Goal: Task Accomplishment & Management: Manage account settings

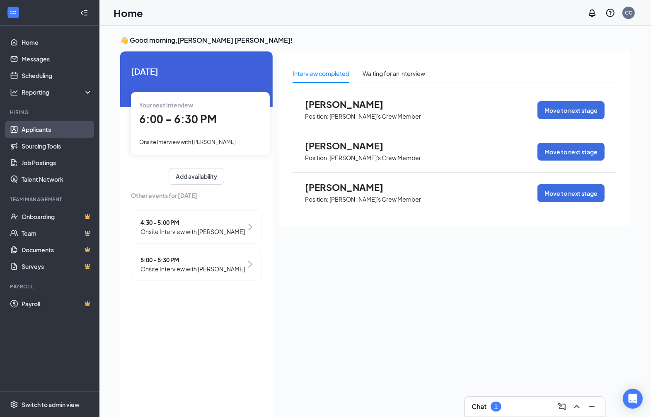
click at [54, 126] on link "Applicants" at bounding box center [57, 129] width 71 height 17
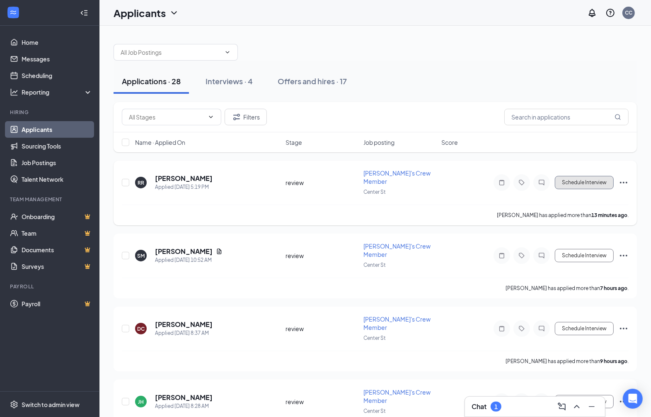
click at [564, 177] on button "Schedule Interview" at bounding box center [584, 182] width 59 height 13
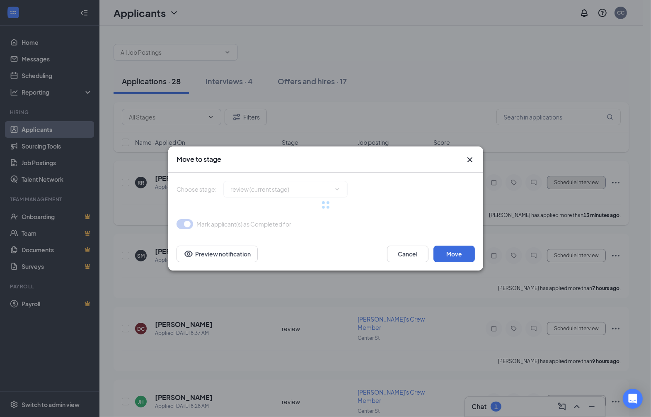
type input "Onsite Interview (next stage)"
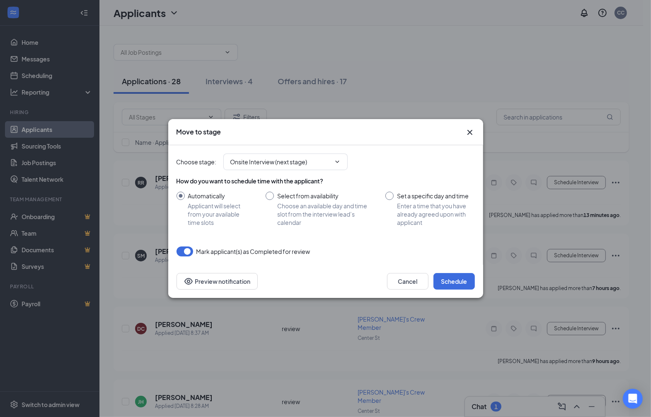
click at [388, 196] on input "Set a specific day and time Enter a time that you have already agreed upon with…" at bounding box center [430, 209] width 89 height 35
radio input "true"
radio input "false"
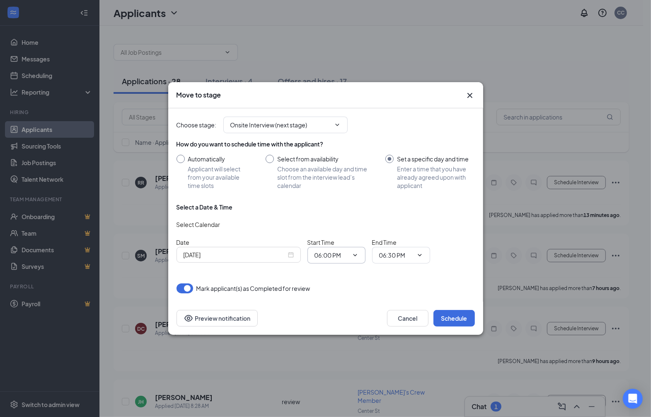
click at [354, 254] on icon "ChevronDown" at bounding box center [355, 255] width 4 height 2
click at [333, 254] on input "06:00 PM" at bounding box center [332, 254] width 34 height 9
click at [332, 167] on div "04:45 PM" at bounding box center [333, 167] width 24 height 9
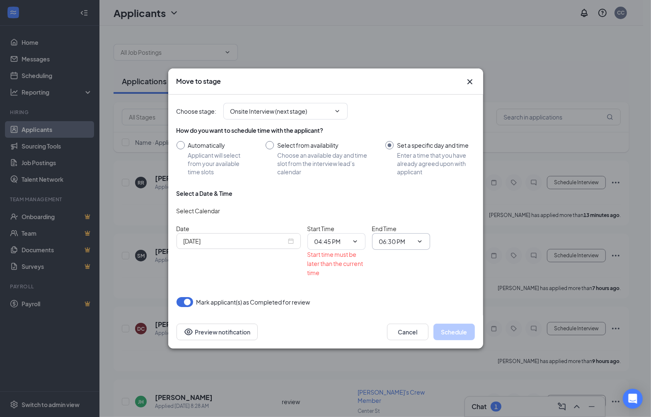
click at [390, 242] on input "06:30 PM" at bounding box center [396, 241] width 34 height 9
click at [330, 241] on input "04:45 PM" at bounding box center [332, 241] width 34 height 9
click at [333, 179] on div "05:45 PM" at bounding box center [333, 178] width 24 height 9
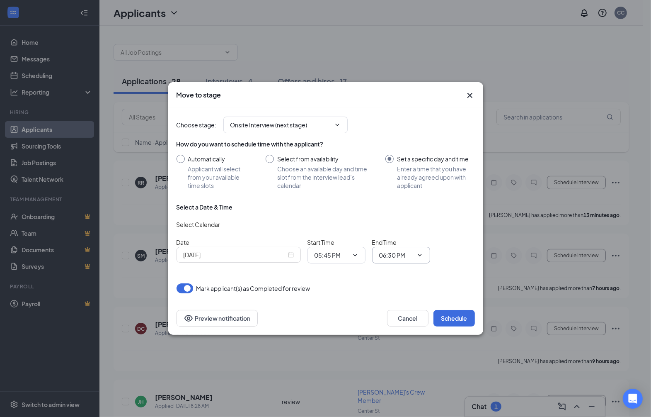
click at [389, 255] on input "06:30 PM" at bounding box center [396, 254] width 34 height 9
click at [450, 318] on button "Schedule" at bounding box center [454, 318] width 41 height 17
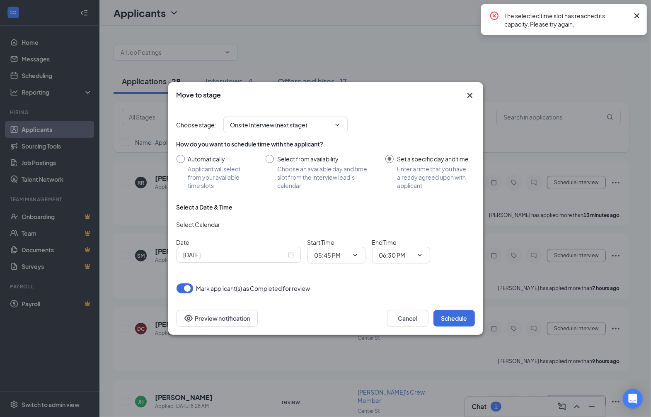
click at [637, 15] on icon "Cross" at bounding box center [637, 15] width 5 height 5
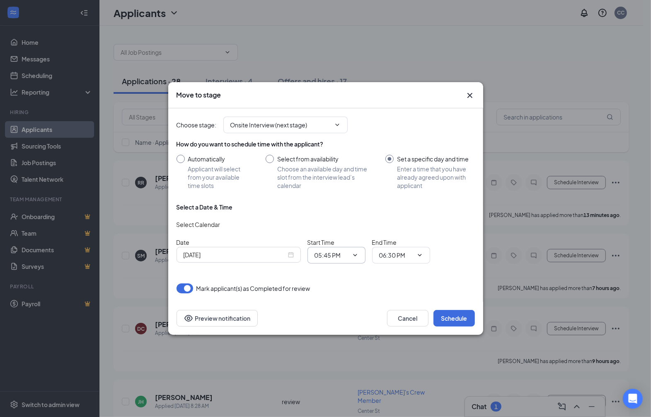
click at [356, 254] on icon "ChevronDown" at bounding box center [355, 255] width 7 height 7
click at [318, 256] on input "05:45 PM" at bounding box center [332, 254] width 34 height 9
click at [341, 228] on div "06:15 PM" at bounding box center [333, 230] width 24 height 9
type input "06:15 PM"
click at [454, 321] on button "Schedule" at bounding box center [454, 318] width 41 height 17
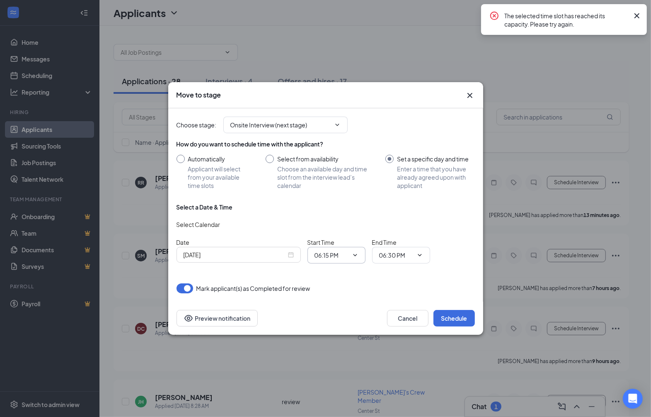
click at [323, 257] on input "06:15 PM" at bounding box center [332, 254] width 34 height 9
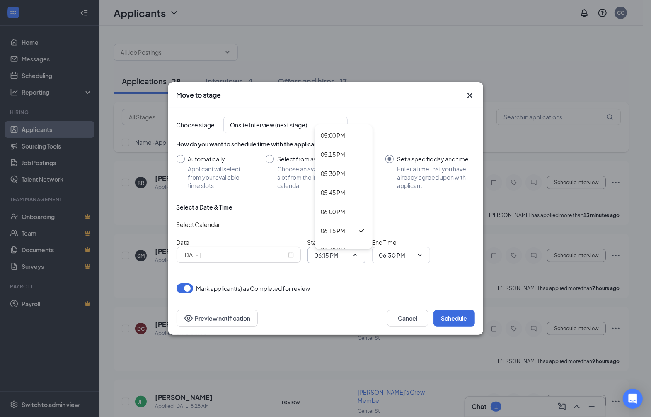
click at [471, 96] on icon "Cross" at bounding box center [470, 95] width 10 height 10
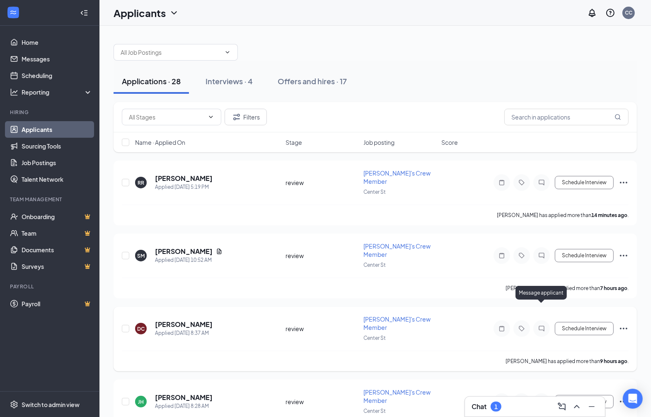
click at [539, 325] on icon "ChatInactive" at bounding box center [541, 327] width 5 height 5
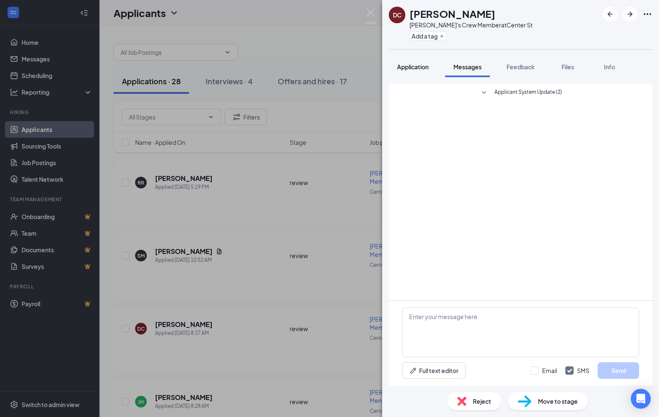
click at [413, 66] on span "Application" at bounding box center [413, 66] width 32 height 7
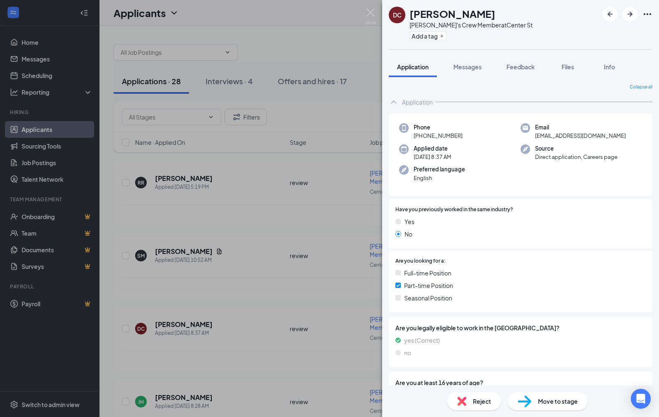
click at [480, 401] on span "Reject" at bounding box center [482, 400] width 18 height 9
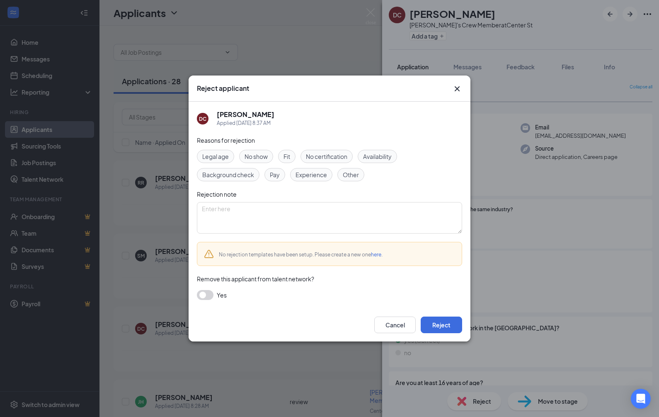
click at [262, 154] on span "No show" at bounding box center [256, 156] width 23 height 9
click at [435, 323] on button "Reject" at bounding box center [441, 324] width 41 height 17
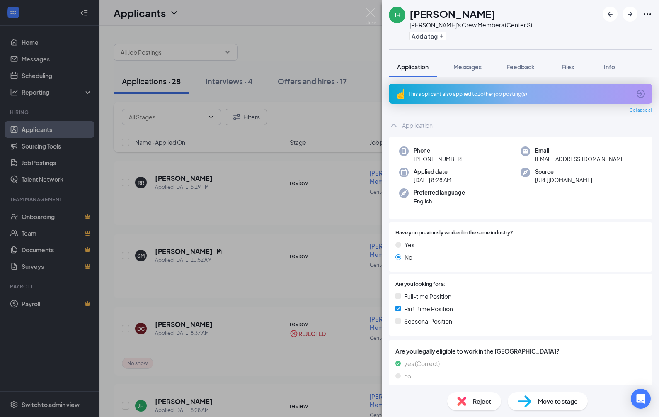
click at [478, 399] on span "Reject" at bounding box center [482, 400] width 18 height 9
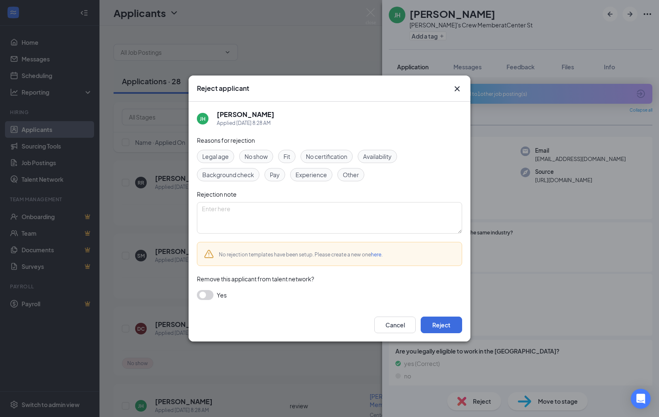
click at [264, 155] on span "No show" at bounding box center [256, 156] width 23 height 9
click at [394, 328] on button "Cancel" at bounding box center [394, 324] width 41 height 17
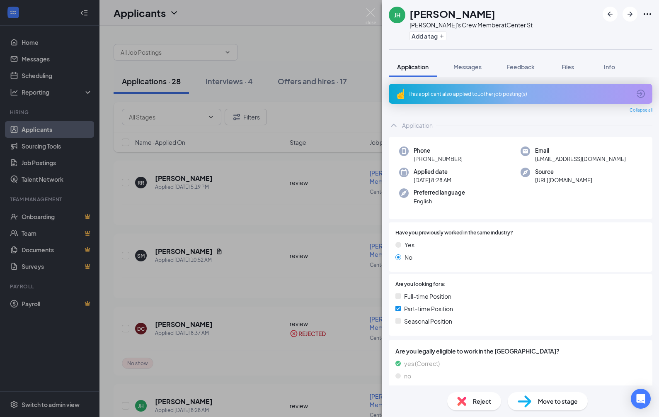
click at [478, 402] on span "Reject" at bounding box center [482, 400] width 18 height 9
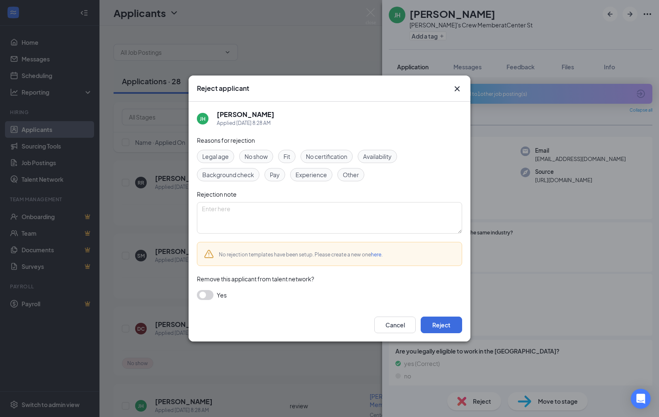
click at [257, 160] on span "No show" at bounding box center [256, 156] width 23 height 9
click at [437, 325] on button "Reject" at bounding box center [441, 324] width 41 height 17
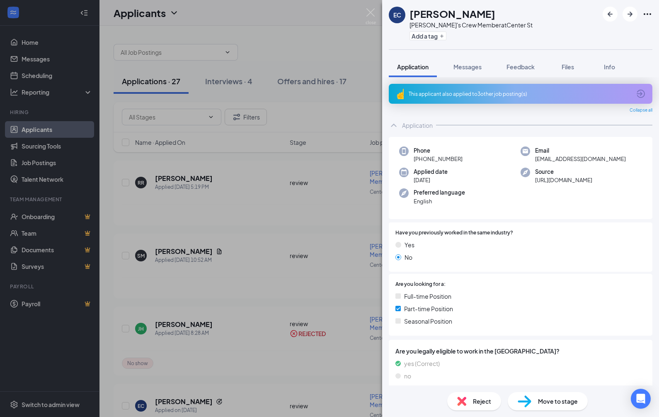
click at [228, 334] on div "EC [PERSON_NAME] [PERSON_NAME]'s Crew Member at Center St Add a tag Application…" at bounding box center [329, 208] width 659 height 417
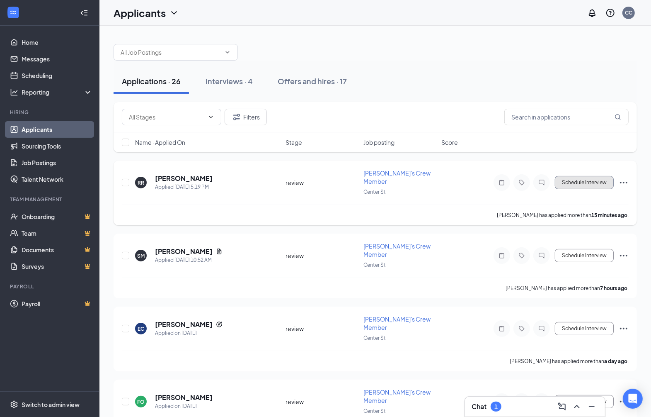
click at [585, 179] on button "Schedule Interview" at bounding box center [584, 182] width 59 height 13
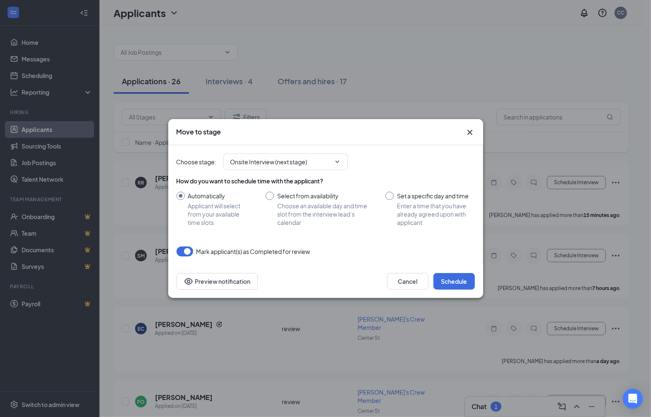
click at [387, 194] on input "Set a specific day and time Enter a time that you have already agreed upon with…" at bounding box center [430, 209] width 89 height 35
radio input "true"
radio input "false"
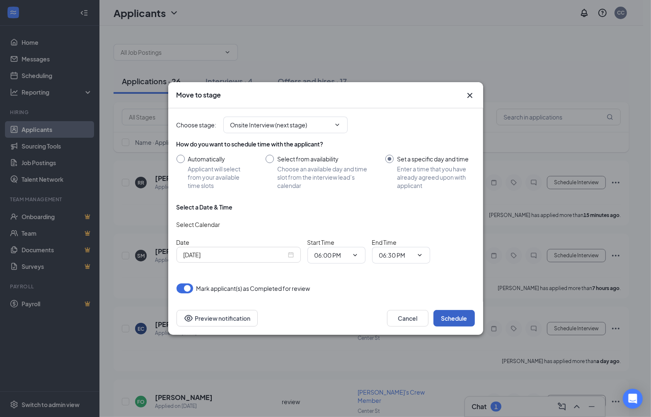
click at [455, 317] on button "Schedule" at bounding box center [454, 318] width 41 height 17
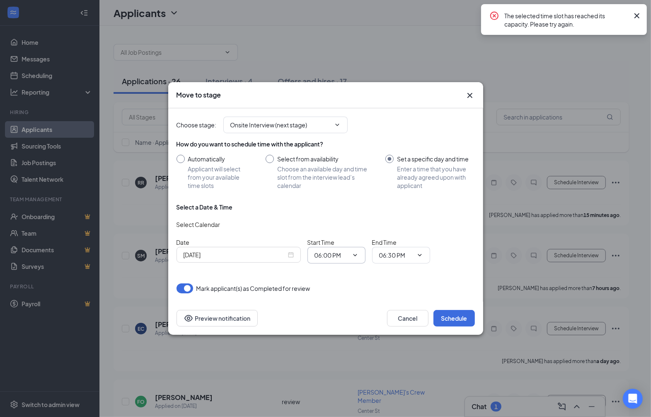
click at [333, 256] on input "06:00 PM" at bounding box center [332, 254] width 34 height 9
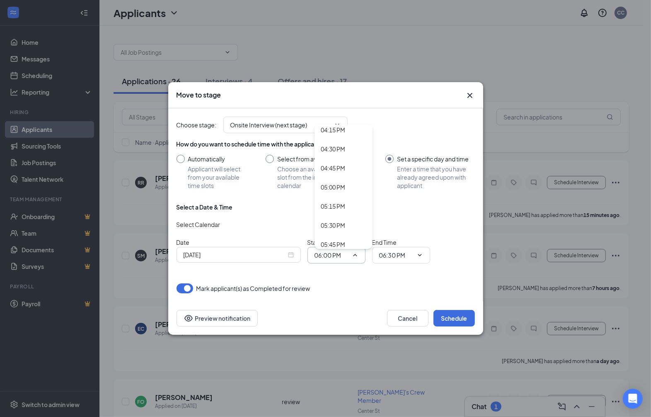
scroll to position [1296, 0]
click at [333, 193] on div "05:45 PM" at bounding box center [333, 192] width 24 height 9
click at [381, 254] on input "06:30 PM" at bounding box center [396, 254] width 34 height 9
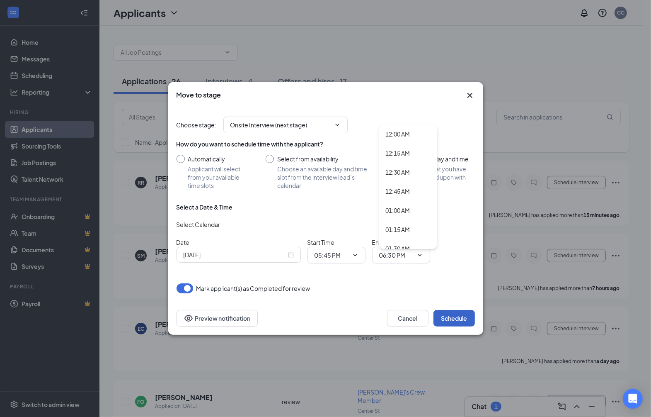
click at [452, 316] on button "Schedule" at bounding box center [454, 318] width 41 height 17
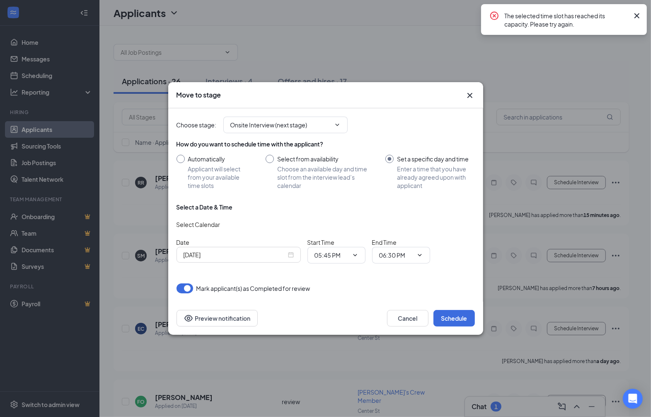
click at [639, 15] on icon "Cross" at bounding box center [637, 16] width 10 height 10
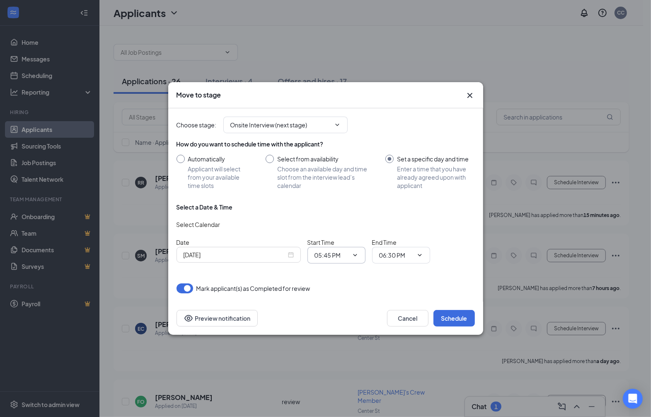
click at [336, 256] on input "05:45 PM" at bounding box center [332, 254] width 34 height 9
click at [339, 208] on div "06:00 PM" at bounding box center [333, 211] width 24 height 9
click at [380, 253] on input "06:30 PM" at bounding box center [396, 254] width 34 height 9
click at [451, 320] on button "Schedule" at bounding box center [454, 318] width 41 height 17
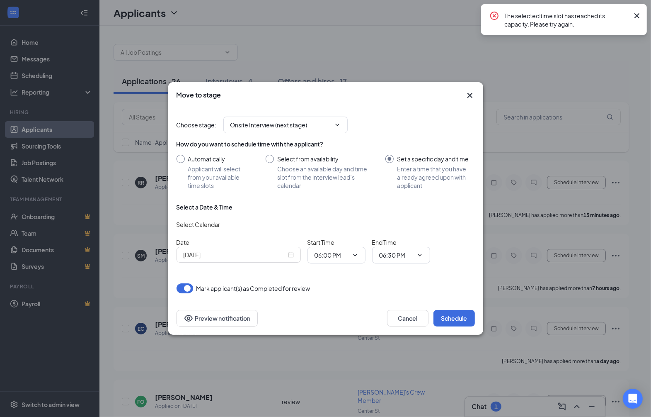
click at [568, 28] on div "The selected time slot has reached its capacity. Please try again." at bounding box center [564, 19] width 166 height 31
click at [323, 255] on input "06:00 PM" at bounding box center [332, 254] width 34 height 9
click at [332, 146] on div "06:30 PM" at bounding box center [333, 145] width 24 height 9
type input "06:30 PM"
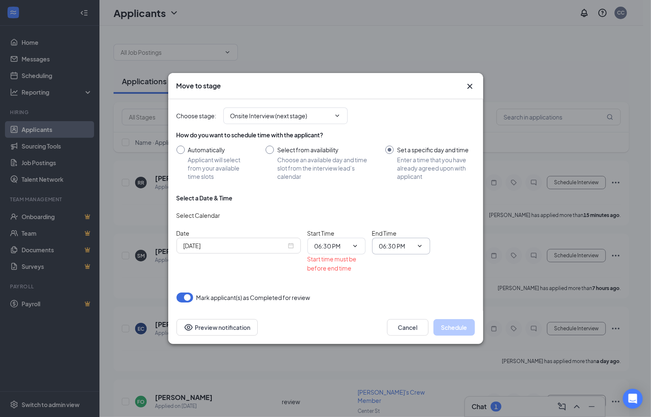
click at [400, 248] on input "06:30 PM" at bounding box center [396, 245] width 34 height 9
click at [393, 175] on div "07:00 PM" at bounding box center [398, 174] width 24 height 9
type input "07:00 PM"
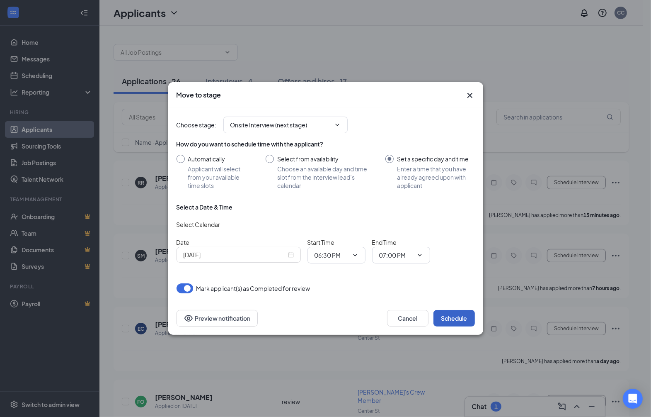
click at [444, 314] on button "Schedule" at bounding box center [454, 318] width 41 height 17
